Goal: Information Seeking & Learning: Check status

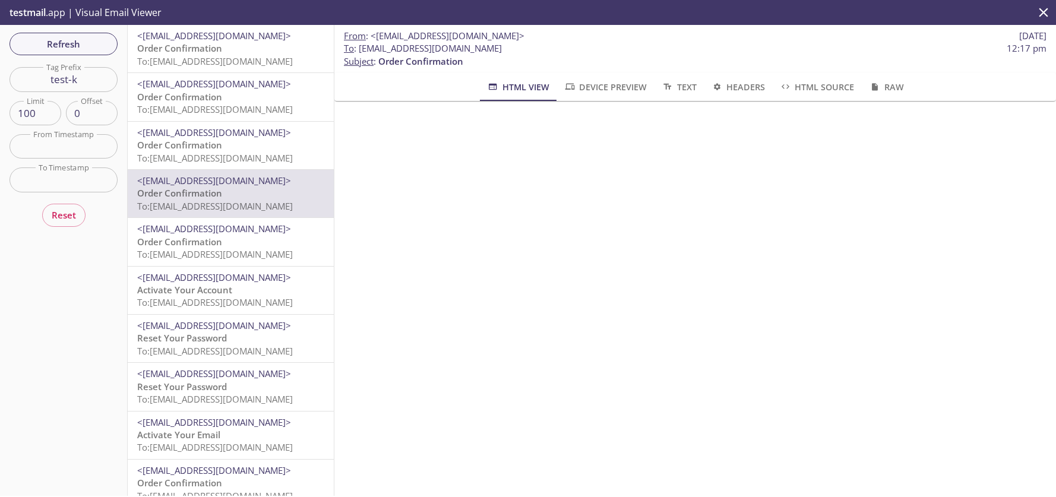
scroll to position [155, 0]
click at [47, 41] on span "Refresh" at bounding box center [63, 43] width 89 height 15
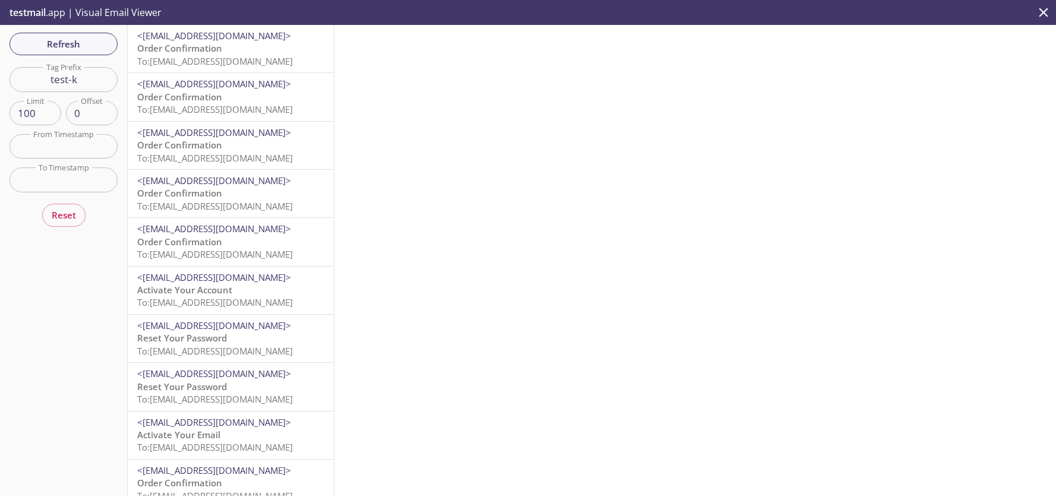
click at [229, 56] on span "To: [EMAIL_ADDRESS][DOMAIN_NAME]" at bounding box center [215, 61] width 156 height 12
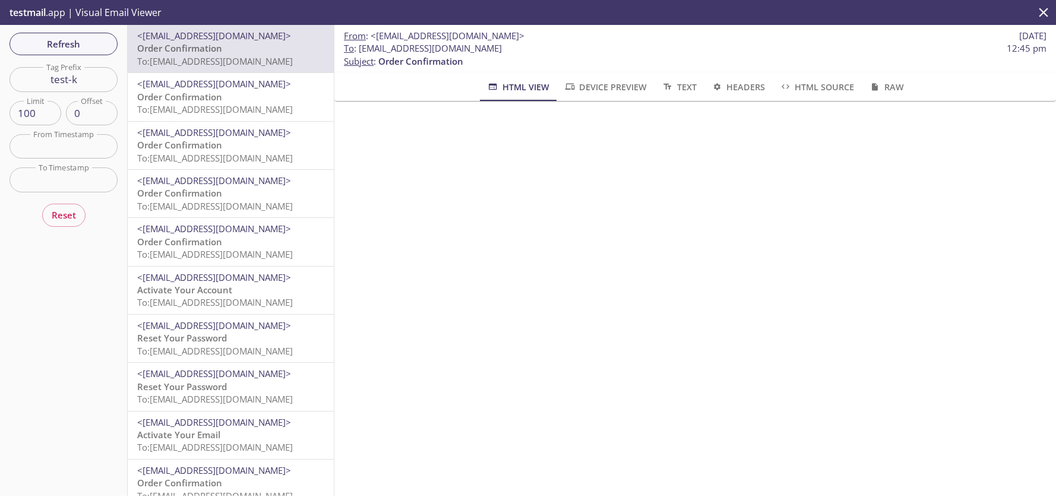
click at [190, 195] on span "Order Confirmation" at bounding box center [179, 193] width 85 height 12
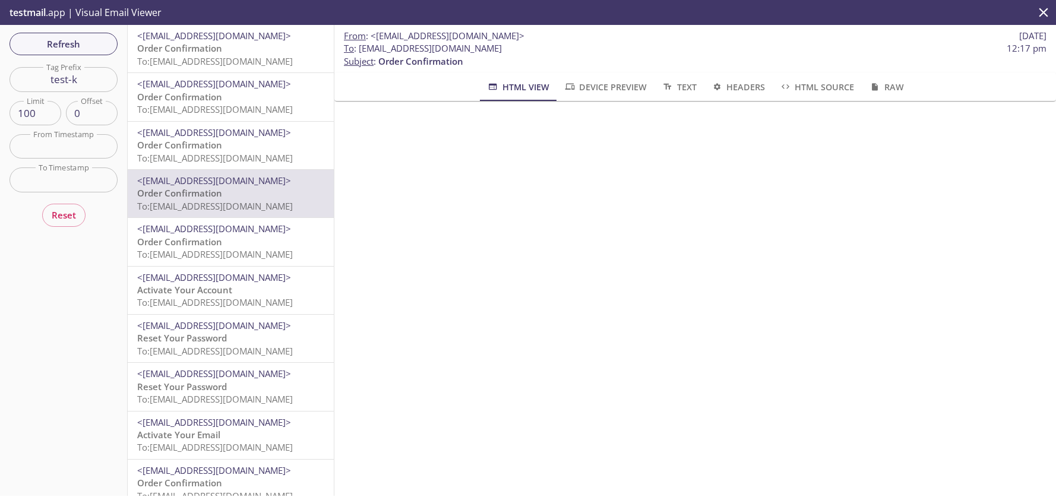
click at [212, 244] on span "Order Confirmation" at bounding box center [179, 242] width 85 height 12
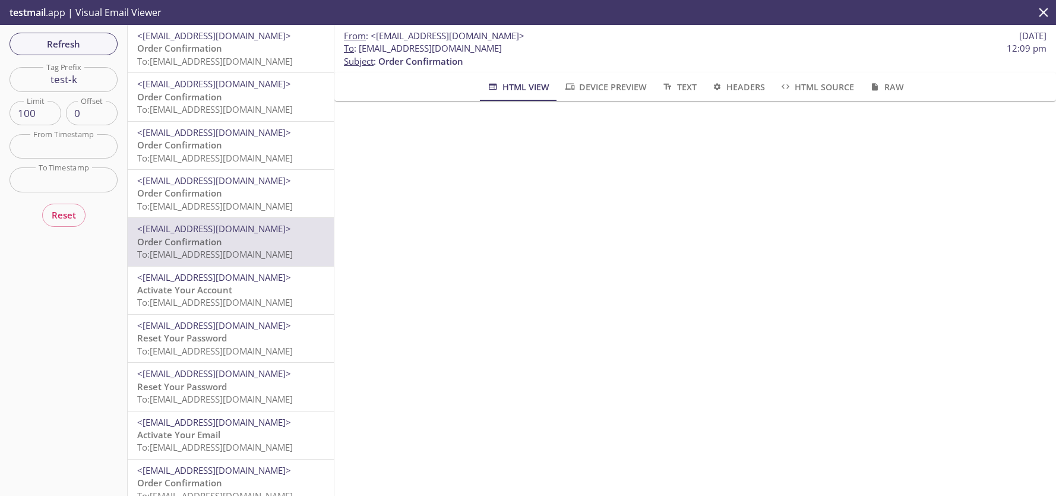
scroll to position [127, 0]
click at [245, 190] on p "Order Confirmation To: [EMAIL_ADDRESS][DOMAIN_NAME]" at bounding box center [230, 200] width 187 height 26
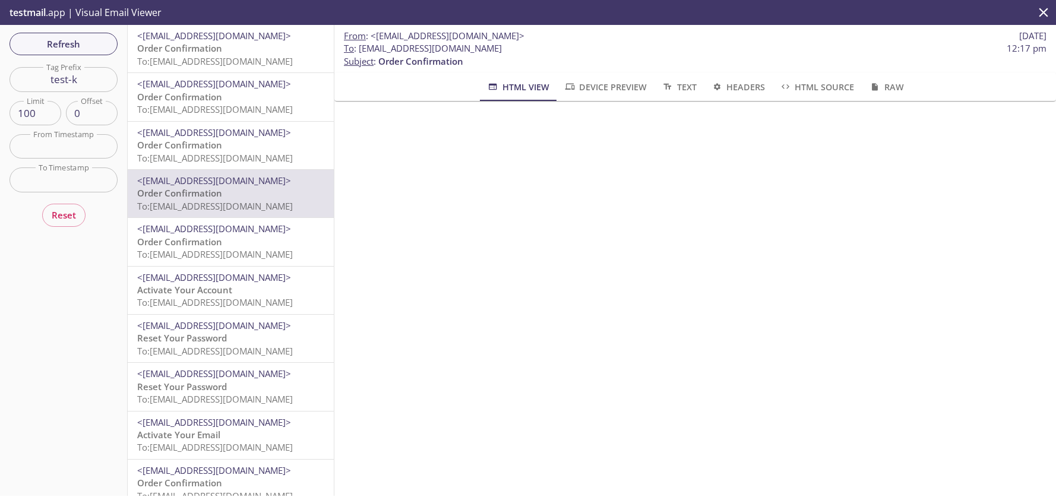
click at [238, 57] on span "To: [EMAIL_ADDRESS][DOMAIN_NAME]" at bounding box center [215, 61] width 156 height 12
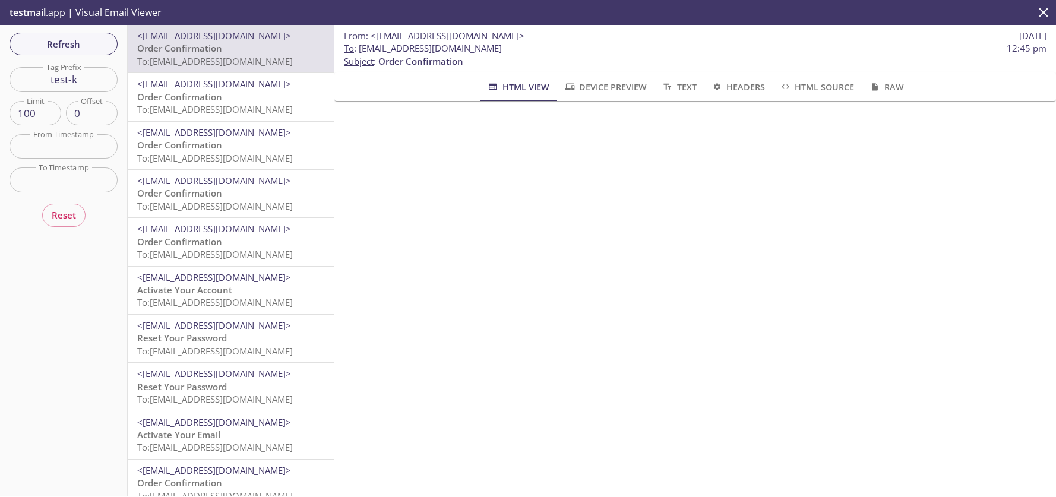
click at [225, 111] on span "To: [EMAIL_ADDRESS][DOMAIN_NAME]" at bounding box center [215, 109] width 156 height 12
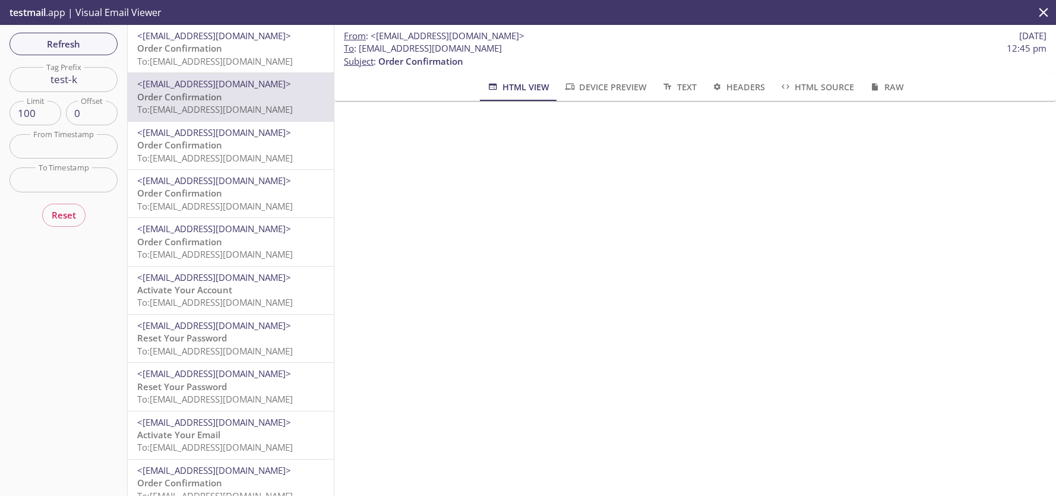
click at [201, 161] on span "To: [EMAIL_ADDRESS][DOMAIN_NAME]" at bounding box center [215, 158] width 156 height 12
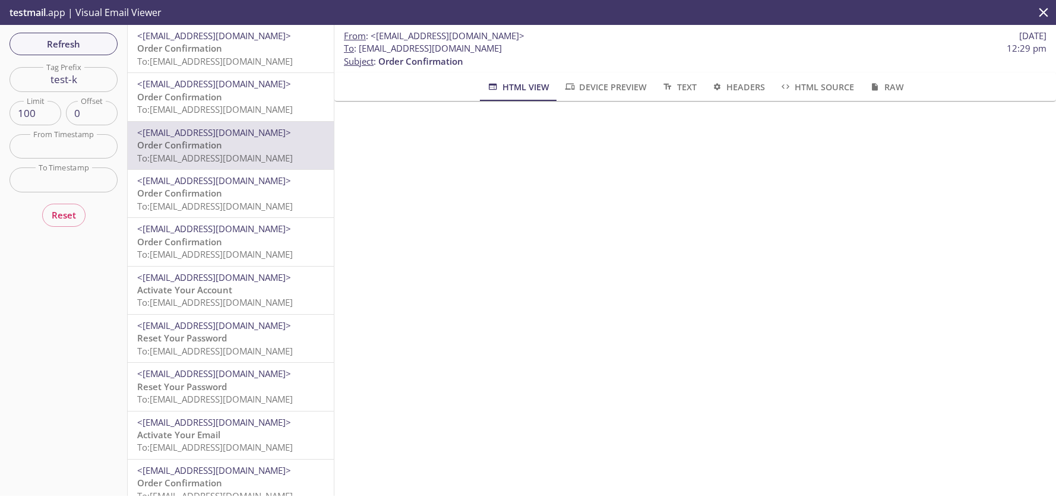
scroll to position [248, 0]
